Goal: Navigation & Orientation: Find specific page/section

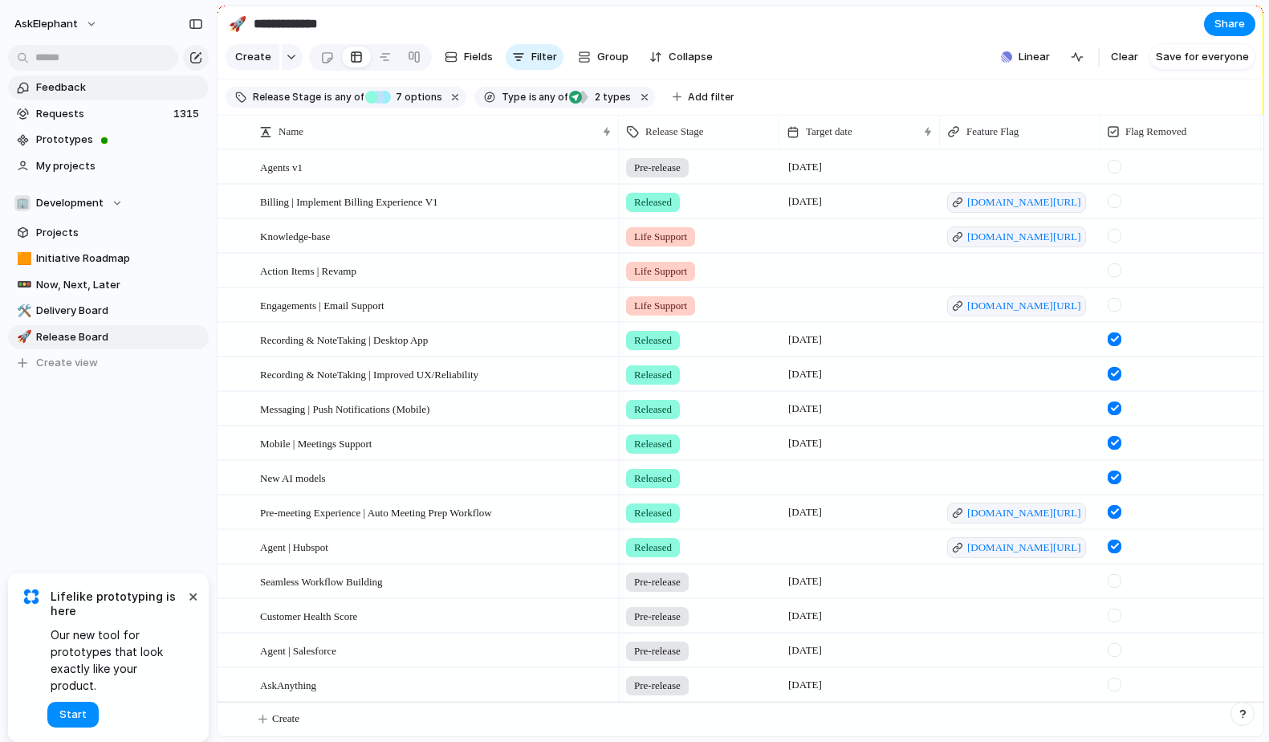
click at [106, 92] on span "Feedback" at bounding box center [119, 87] width 167 height 16
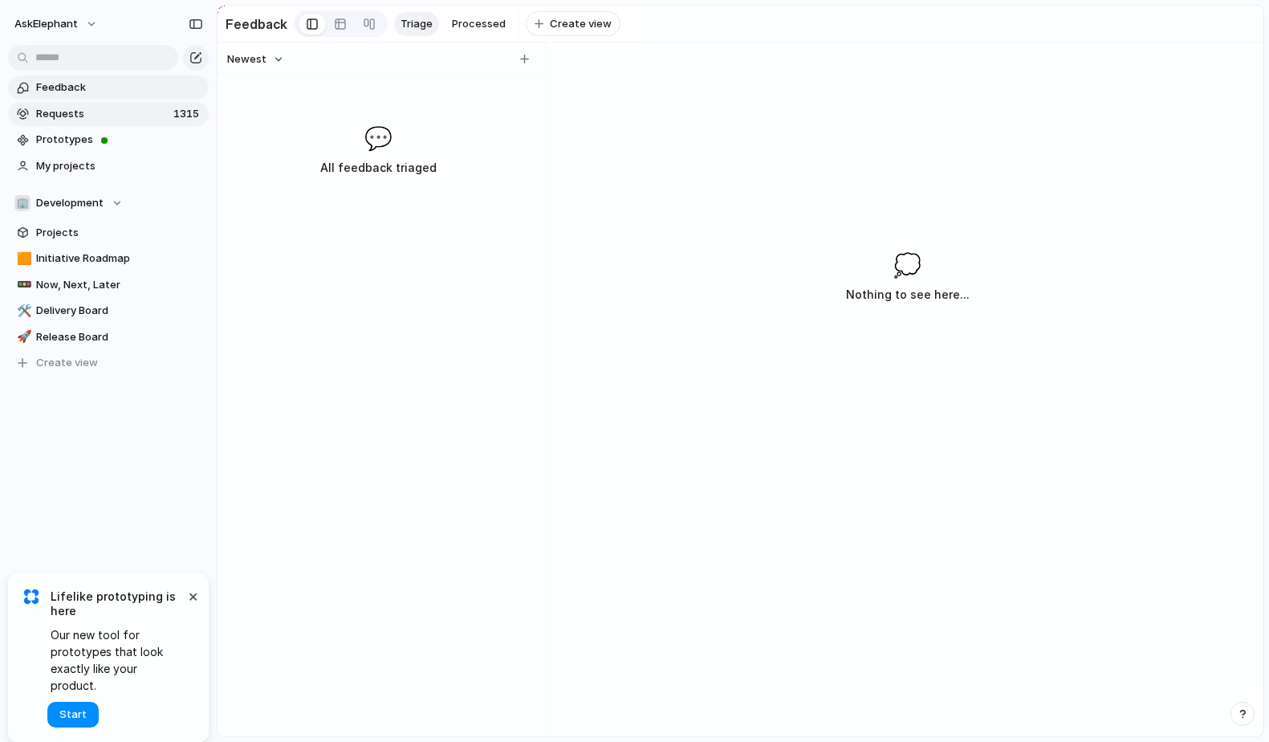
click at [105, 111] on span "Requests" at bounding box center [102, 114] width 132 height 16
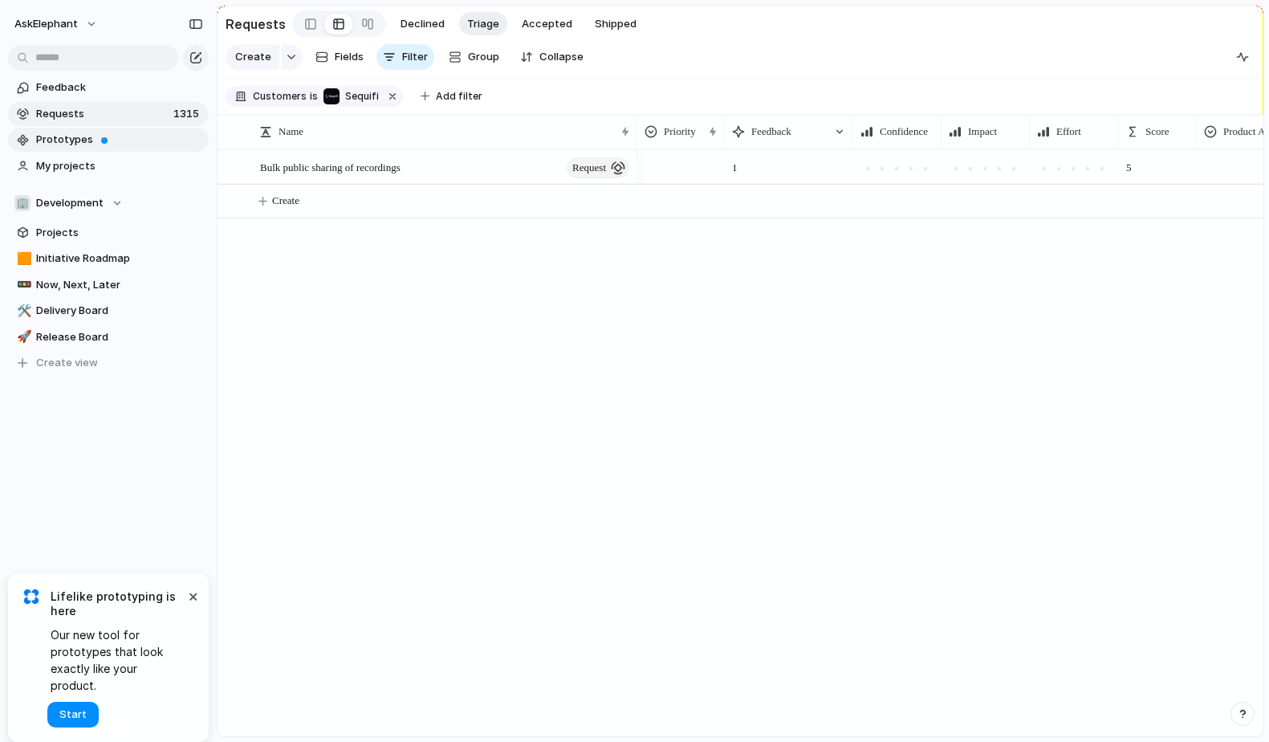
click at [68, 135] on span "Prototypes" at bounding box center [119, 140] width 167 height 16
click at [103, 167] on span "My projects" at bounding box center [119, 166] width 167 height 16
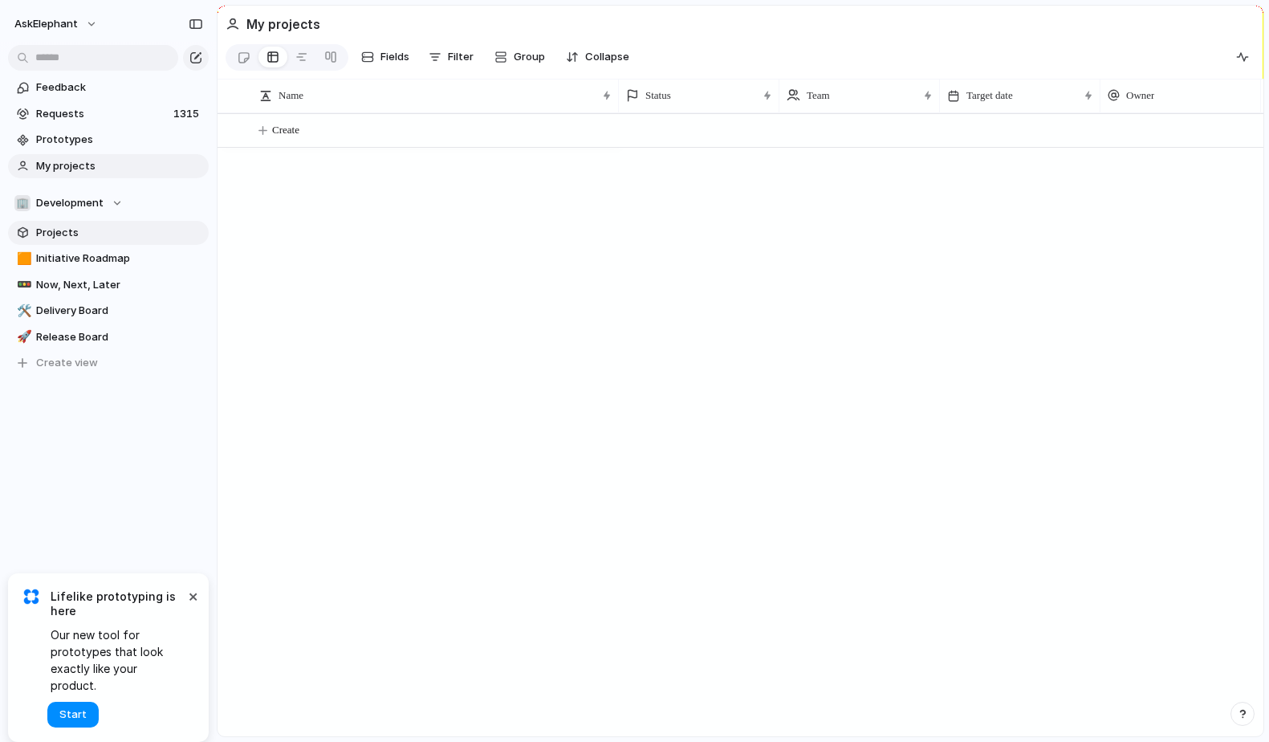
click at [82, 227] on span "Projects" at bounding box center [119, 233] width 167 height 16
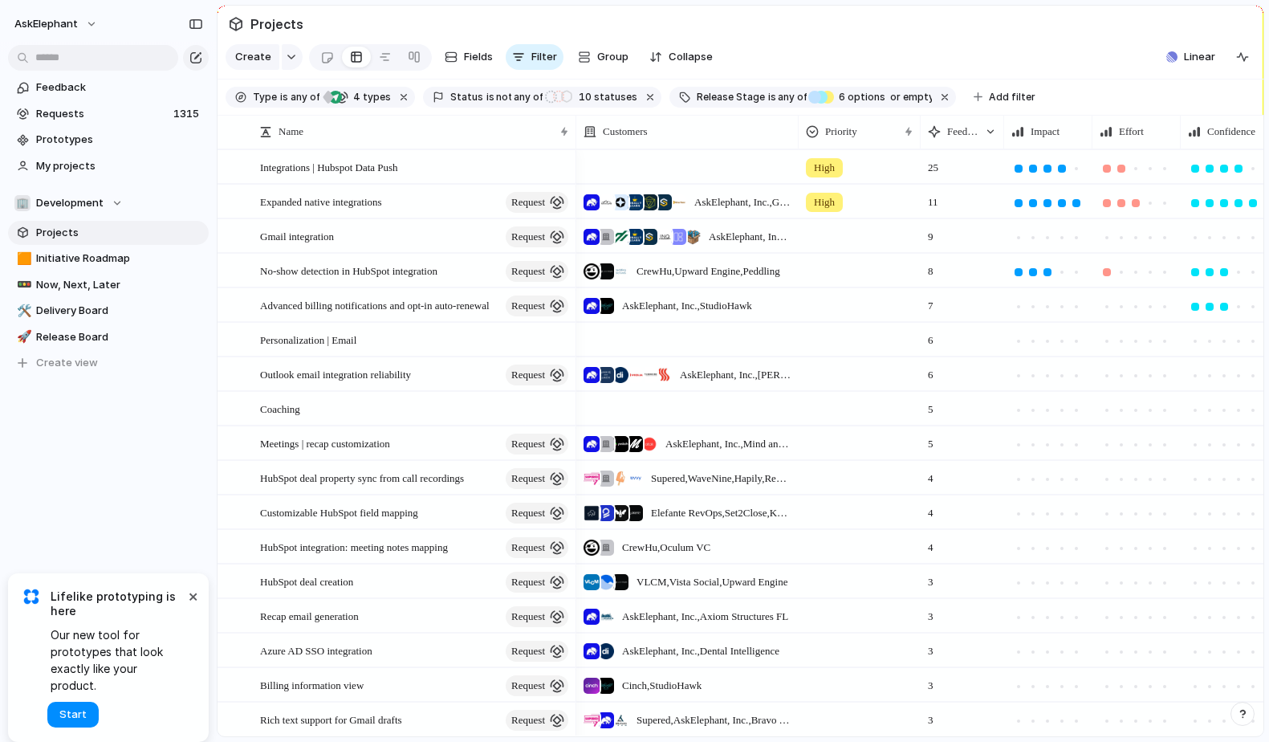
drag, startPoint x: 704, startPoint y: 128, endPoint x: 738, endPoint y: 458, distance: 331.7
click at [798, 132] on div at bounding box center [798, 132] width 8 height 34
